Goal: Task Accomplishment & Management: Manage account settings

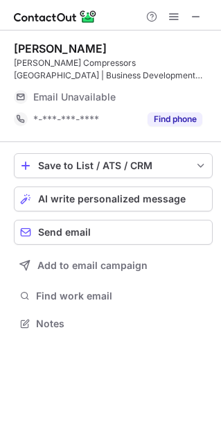
scroll to position [307, 221]
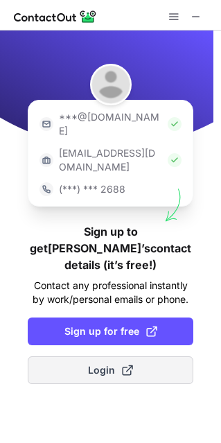
click at [96, 364] on span "Login" at bounding box center [110, 371] width 45 height 14
click at [82, 357] on button "Login" at bounding box center [111, 371] width 166 height 28
click at [101, 364] on span "Login" at bounding box center [110, 371] width 45 height 14
